Goal: Contribute content: Contribute content

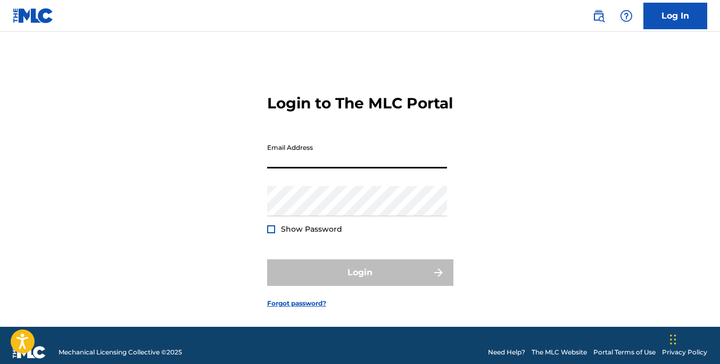
click at [350, 169] on input "Email Address" at bounding box center [357, 153] width 180 height 30
type input "[EMAIL_ADDRESS][DOMAIN_NAME]"
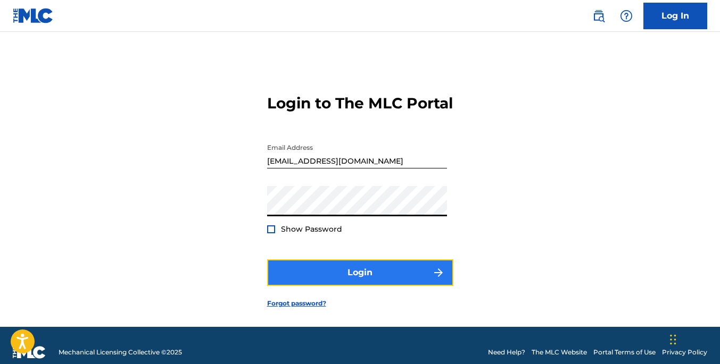
click at [363, 286] on button "Login" at bounding box center [360, 273] width 186 height 27
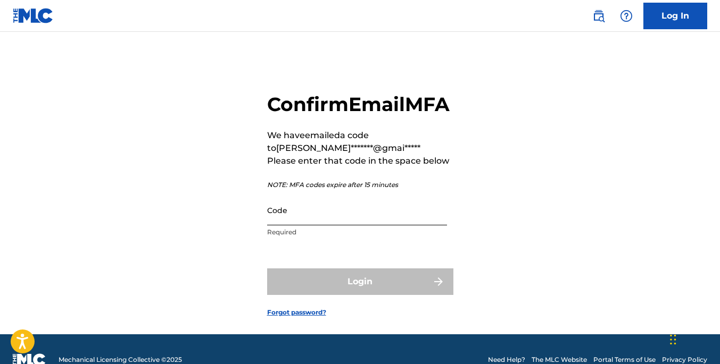
click at [325, 226] on input "Code" at bounding box center [357, 210] width 180 height 30
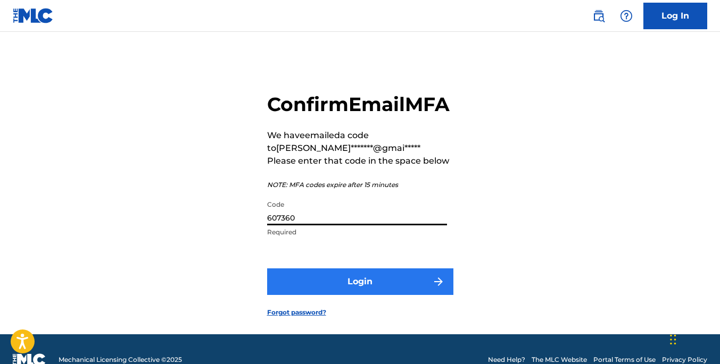
type input "607360"
click at [351, 295] on button "Login" at bounding box center [360, 282] width 186 height 27
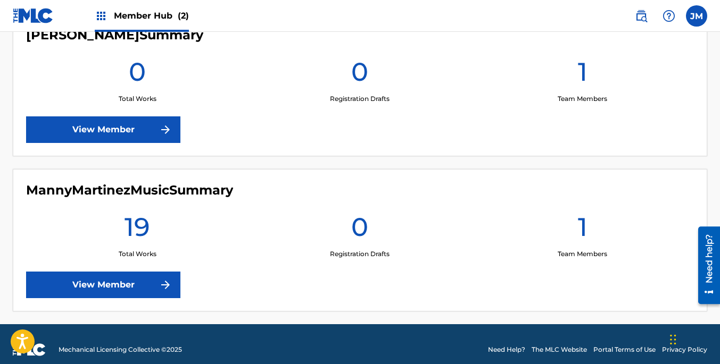
scroll to position [317, 0]
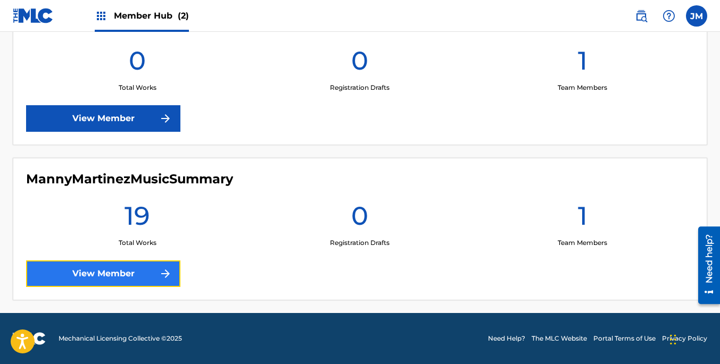
click at [161, 274] on img at bounding box center [165, 274] width 13 height 13
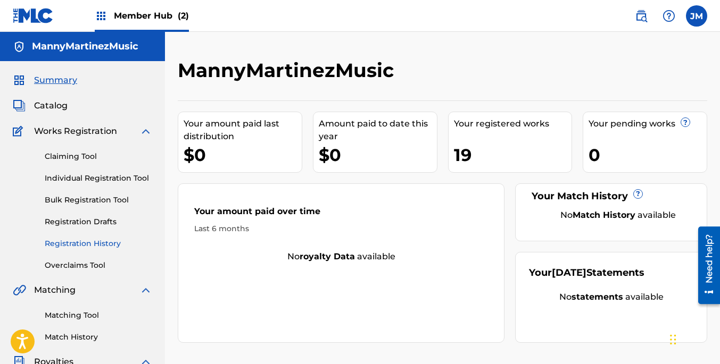
click at [105, 238] on link "Registration History" at bounding box center [98, 243] width 107 height 11
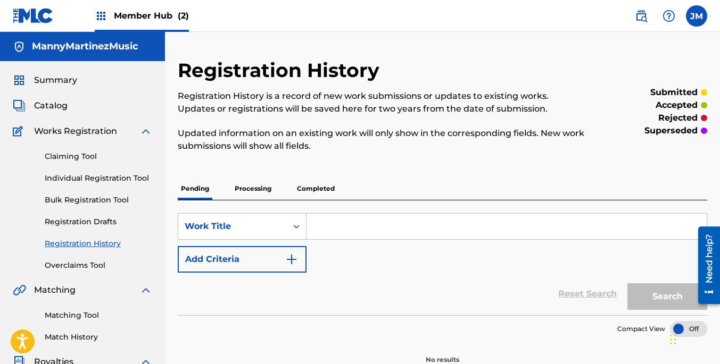
click at [260, 187] on p "Processing" at bounding box center [252, 189] width 43 height 22
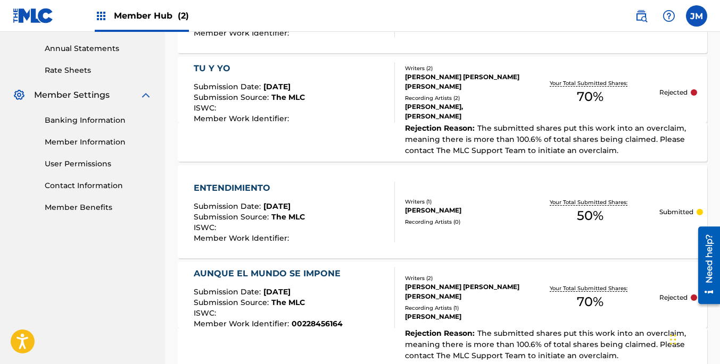
scroll to position [369, 0]
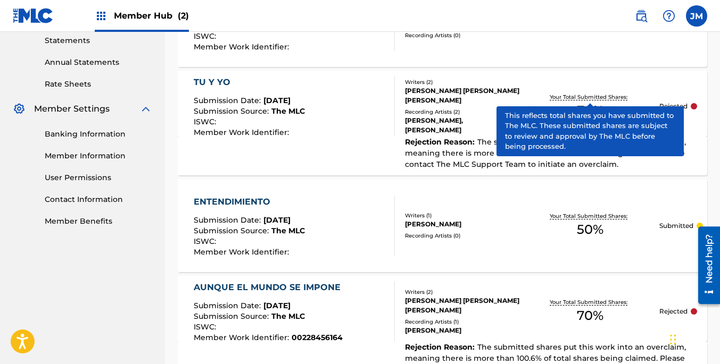
click at [550, 94] on p "Your Total Submitted Shares:" at bounding box center [590, 97] width 80 height 8
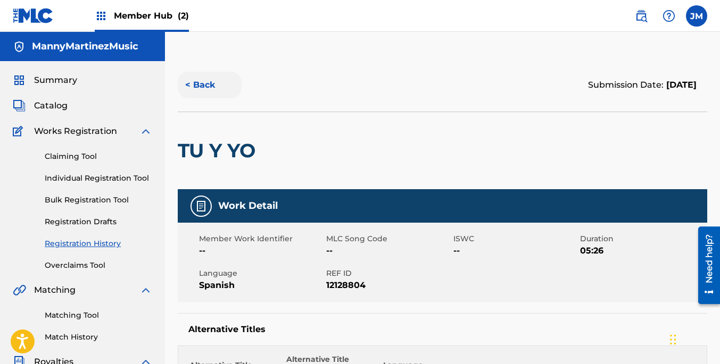
click at [205, 85] on button "< Back" at bounding box center [210, 85] width 64 height 27
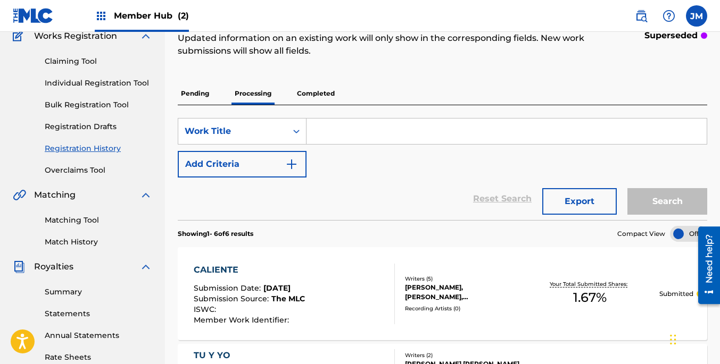
scroll to position [56, 0]
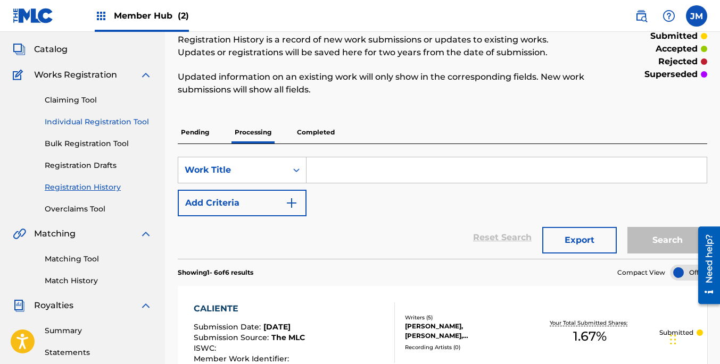
click at [89, 119] on link "Individual Registration Tool" at bounding box center [98, 121] width 107 height 11
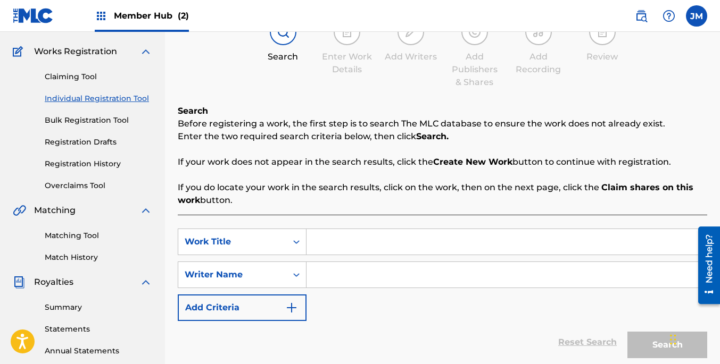
scroll to position [86, 0]
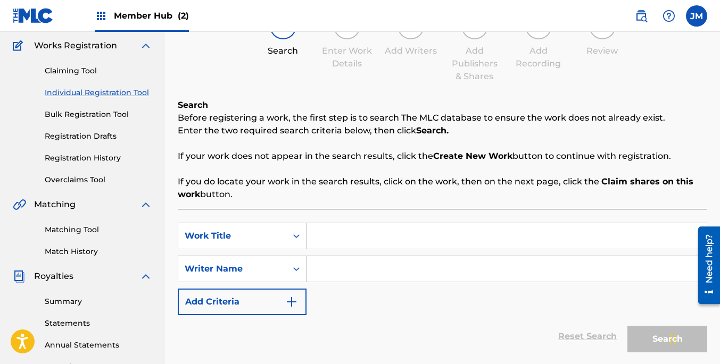
click at [329, 233] on input "Search Form" at bounding box center [506, 236] width 400 height 26
click at [296, 238] on icon "Search Form" at bounding box center [296, 236] width 11 height 11
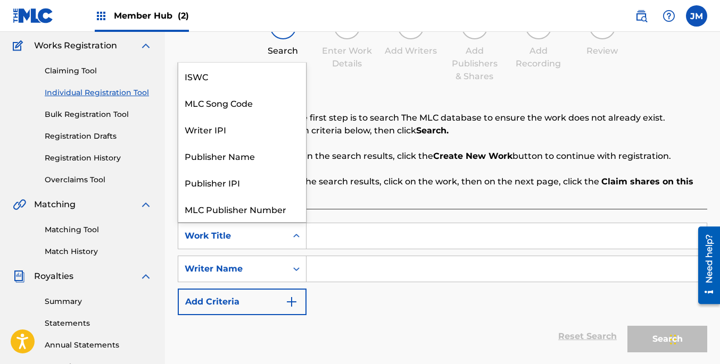
scroll to position [27, 0]
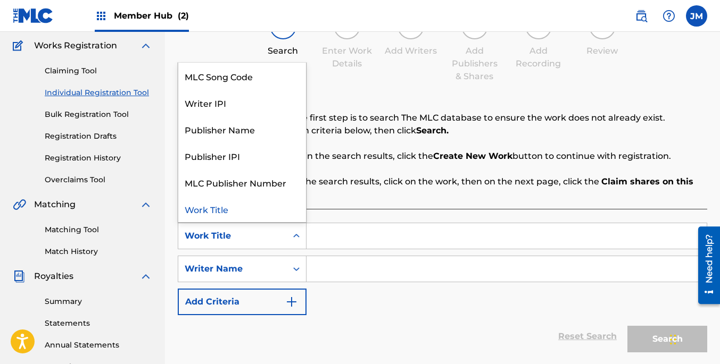
click at [360, 236] on input "Search Form" at bounding box center [506, 236] width 400 height 26
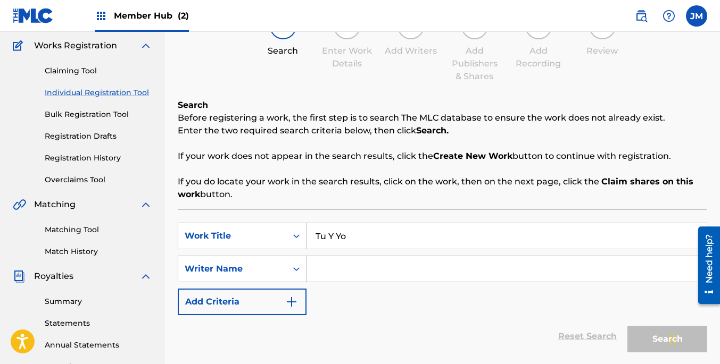
type input "Tu Y Yo"
click at [324, 272] on input "Search Form" at bounding box center [506, 269] width 400 height 26
click at [296, 270] on icon "Search Form" at bounding box center [296, 269] width 11 height 11
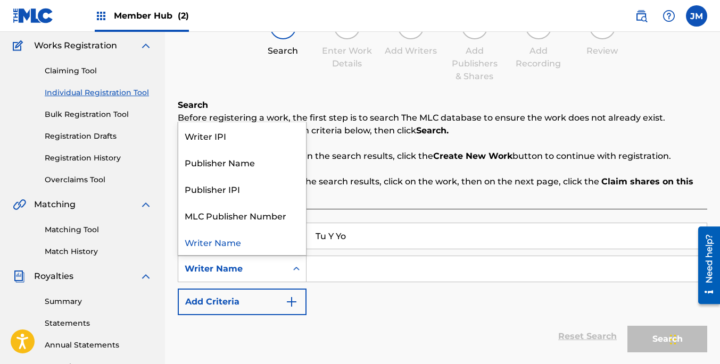
click at [337, 268] on input "Search Form" at bounding box center [506, 269] width 400 height 26
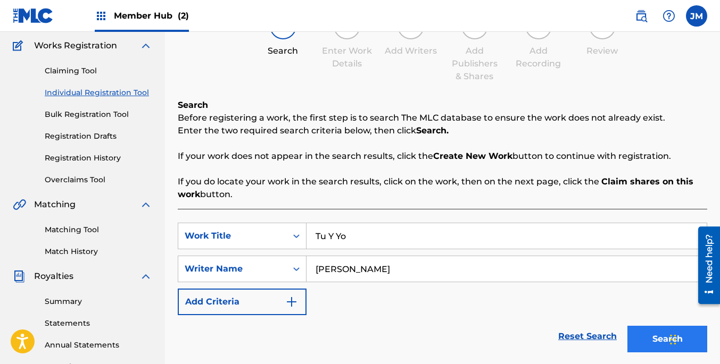
type input "[PERSON_NAME]"
click at [644, 331] on button "Search" at bounding box center [667, 339] width 80 height 27
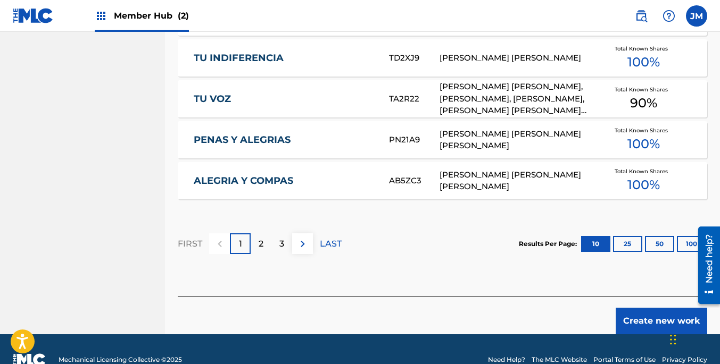
scroll to position [720, 0]
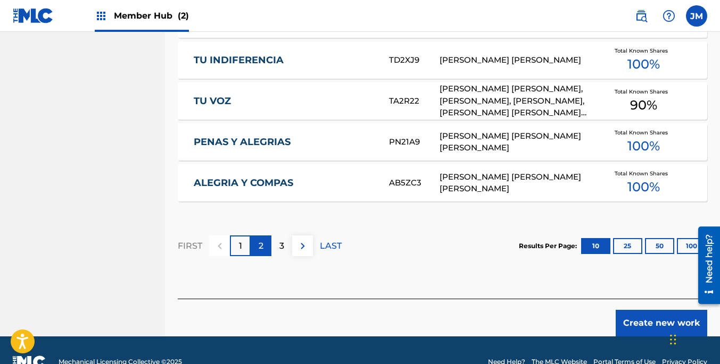
click at [259, 241] on p "2" at bounding box center [261, 246] width 5 height 13
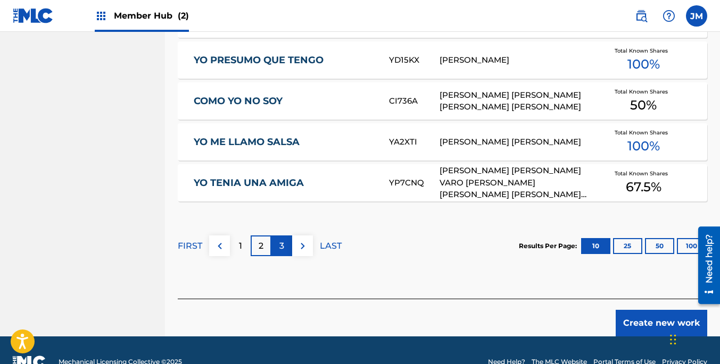
click at [285, 242] on div "3" at bounding box center [281, 246] width 21 height 21
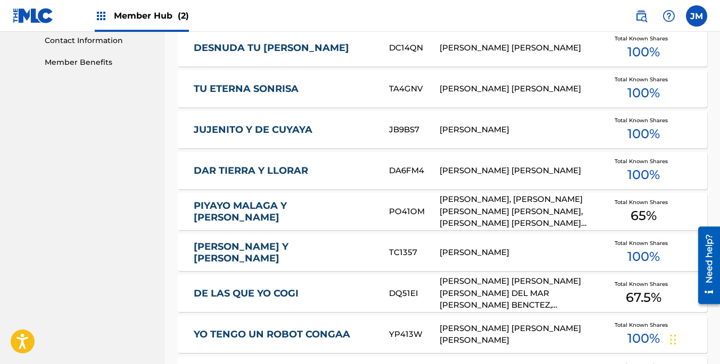
scroll to position [737, 0]
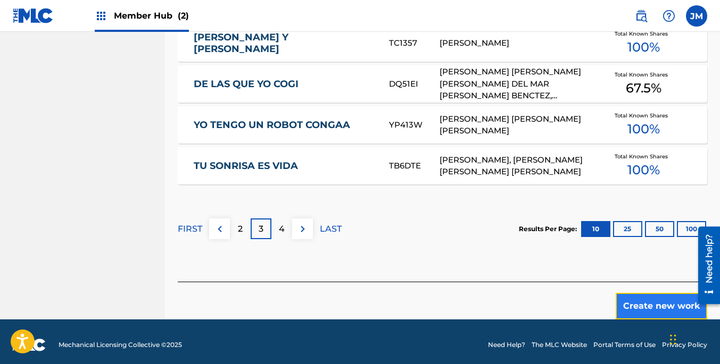
click at [648, 296] on button "Create new work" at bounding box center [660, 306] width 91 height 27
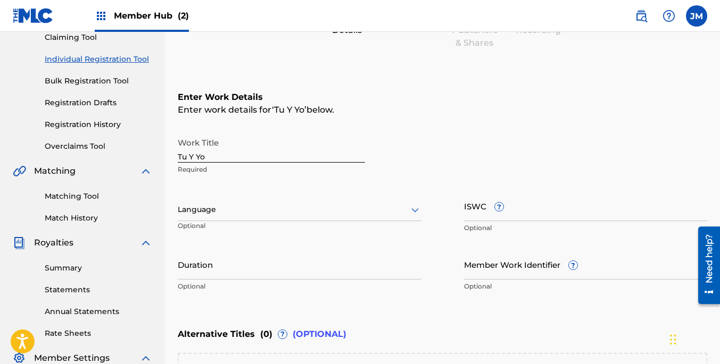
scroll to position [140, 0]
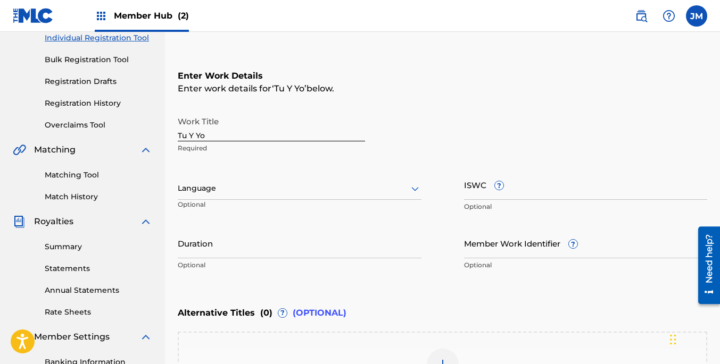
click at [415, 190] on icon at bounding box center [415, 188] width 13 height 13
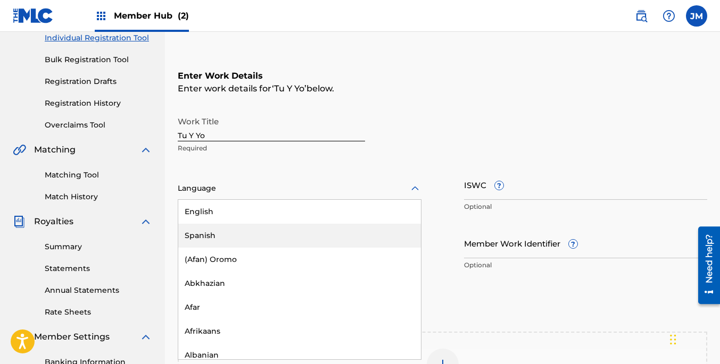
click at [309, 230] on div "Spanish" at bounding box center [299, 236] width 243 height 24
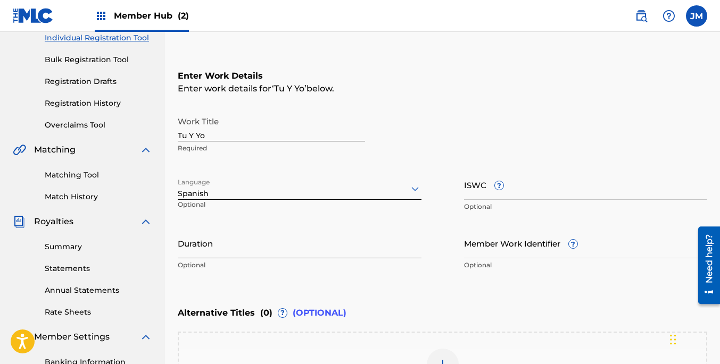
click at [341, 244] on input "Duration" at bounding box center [300, 243] width 244 height 30
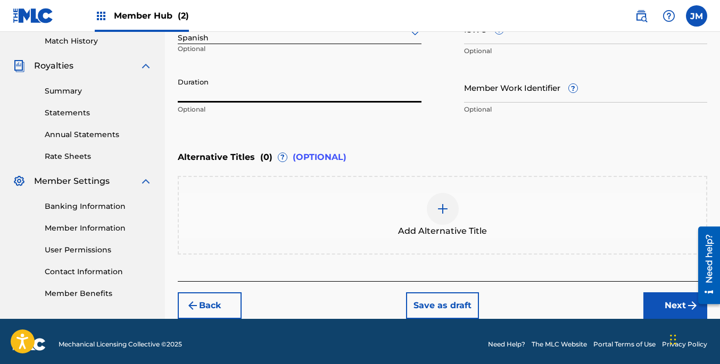
scroll to position [302, 0]
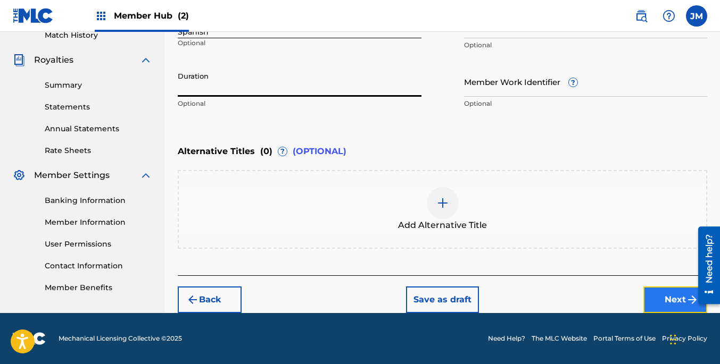
click at [660, 294] on button "Next" at bounding box center [675, 300] width 64 height 27
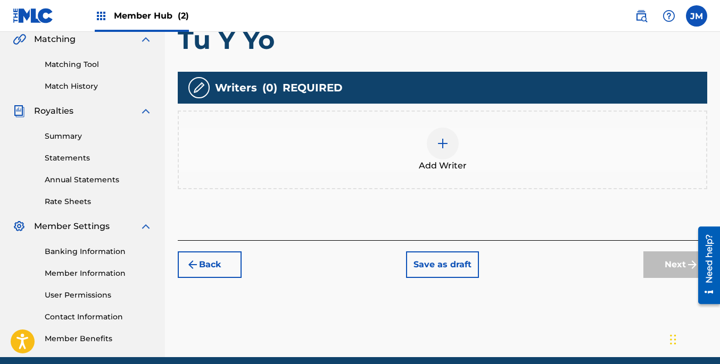
scroll to position [253, 0]
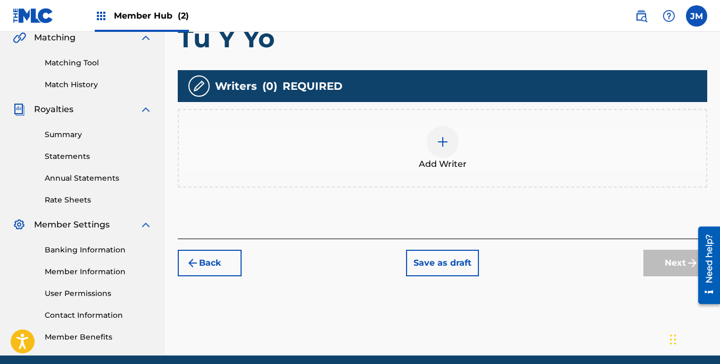
click at [440, 140] on img at bounding box center [442, 142] width 13 height 13
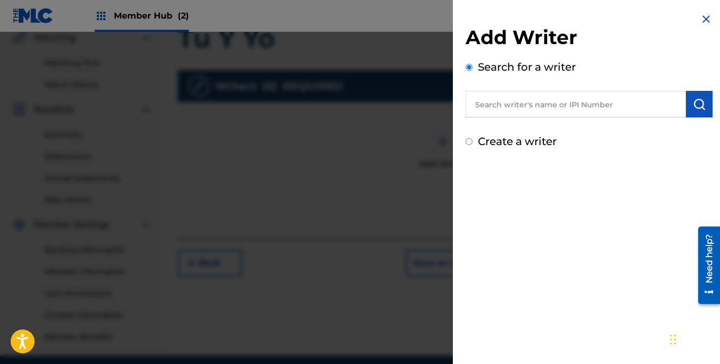
click at [522, 106] on input "text" at bounding box center [575, 104] width 220 height 27
click at [702, 19] on img at bounding box center [706, 19] width 13 height 13
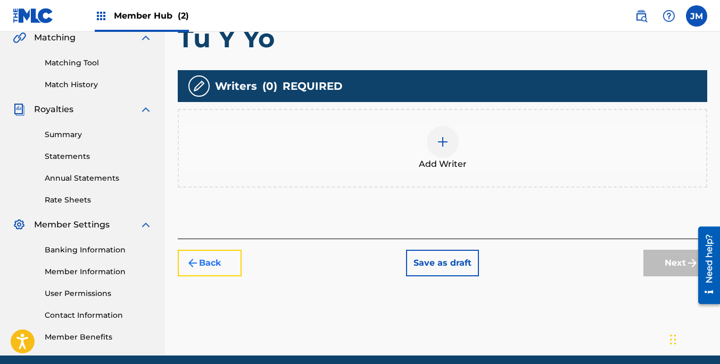
click at [202, 262] on button "Back" at bounding box center [210, 263] width 64 height 27
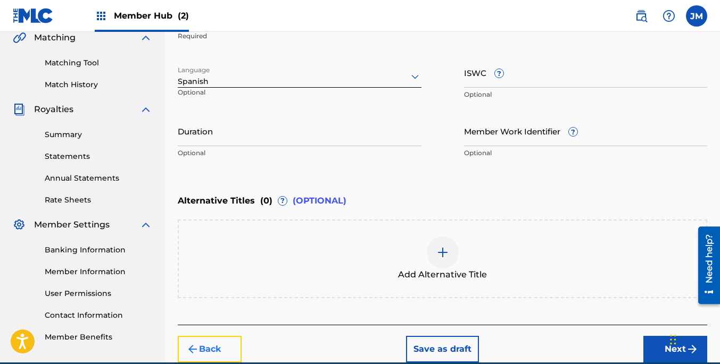
click at [203, 342] on button "Back" at bounding box center [210, 349] width 64 height 27
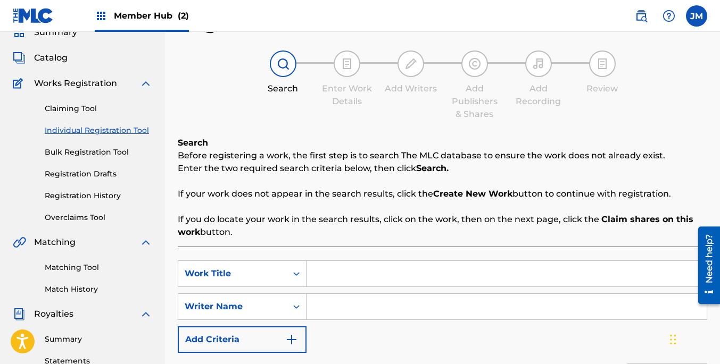
scroll to position [0, 0]
